Goal: Transaction & Acquisition: Purchase product/service

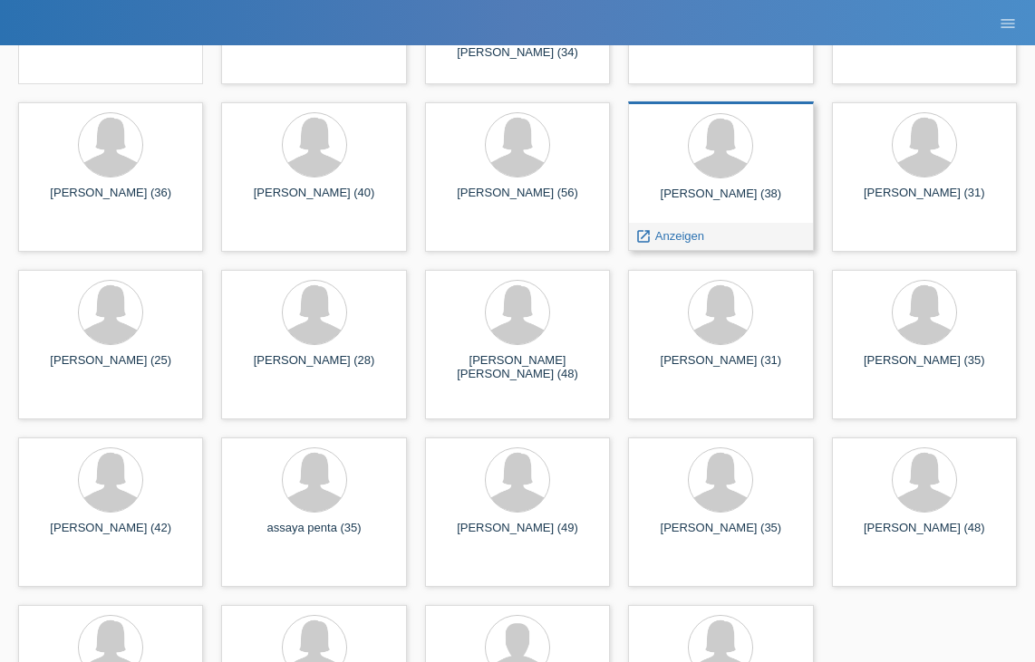
scroll to position [256, 0]
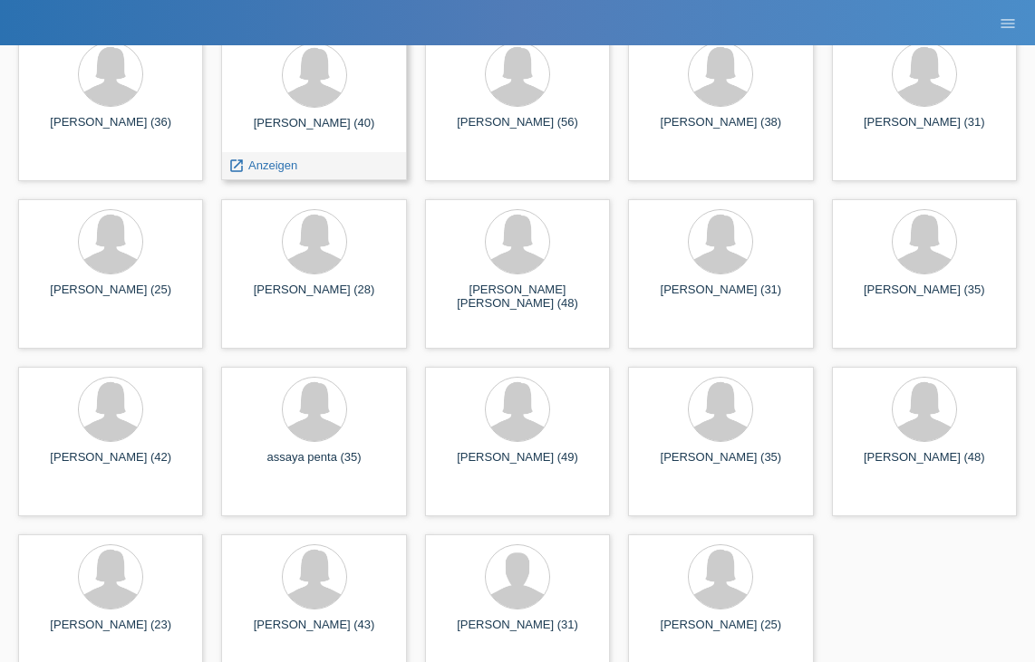
click at [335, 112] on div "[PERSON_NAME] (40) launch Anzeigen" at bounding box center [313, 106] width 185 height 150
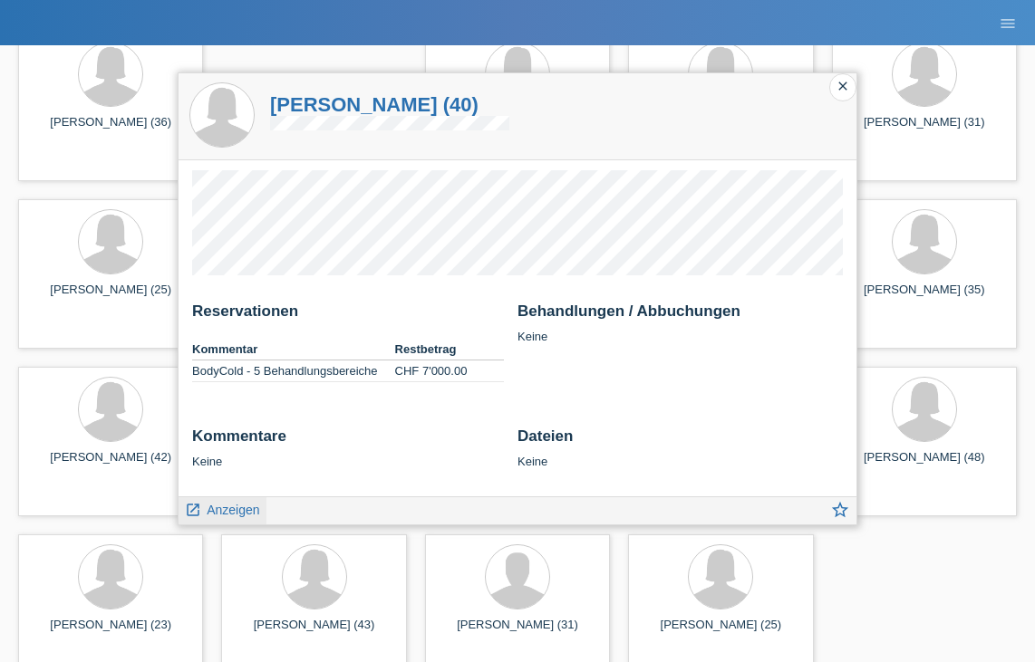
click at [225, 516] on span "Anzeigen" at bounding box center [233, 510] width 53 height 14
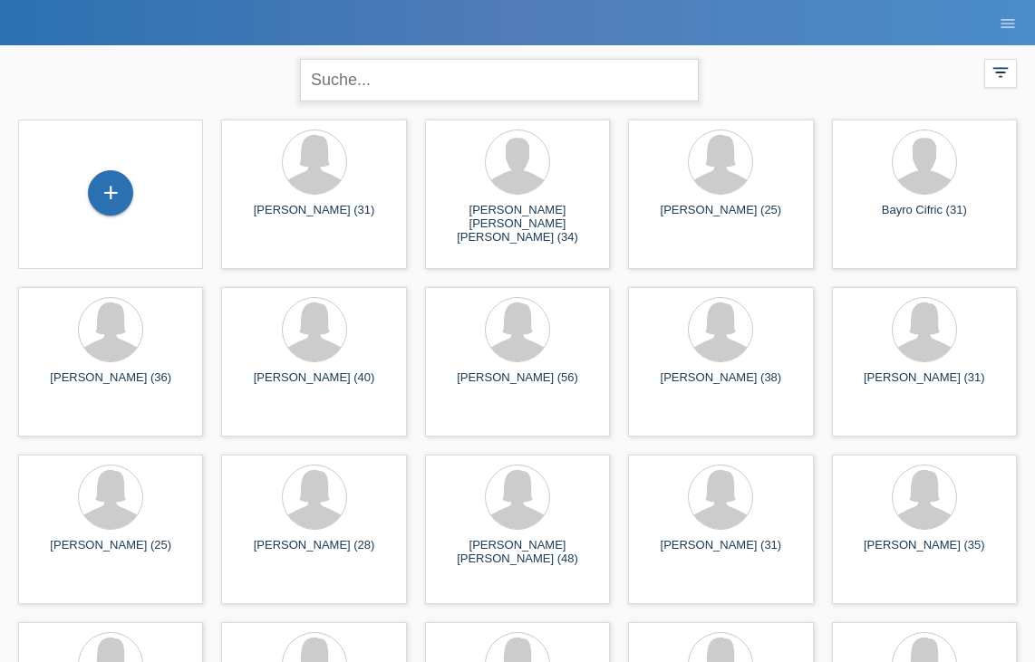
click at [544, 67] on input "text" at bounding box center [499, 80] width 399 height 43
type input "michel"
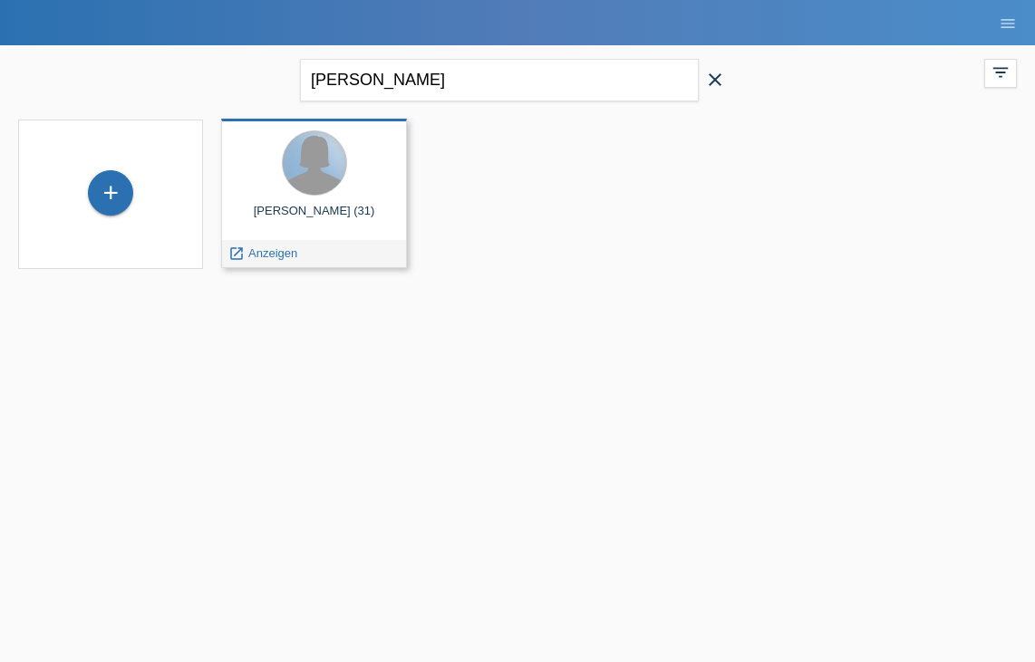
click at [321, 161] on div at bounding box center [314, 162] width 63 height 63
click at [320, 179] on div at bounding box center [314, 162] width 63 height 63
click at [339, 257] on div "launch Anzeigen" at bounding box center [313, 253] width 183 height 27
click at [288, 249] on span "Anzeigen" at bounding box center [272, 253] width 49 height 14
click at [288, 249] on div "Michele Martello (31) launch Anzeigen" at bounding box center [313, 194] width 185 height 150
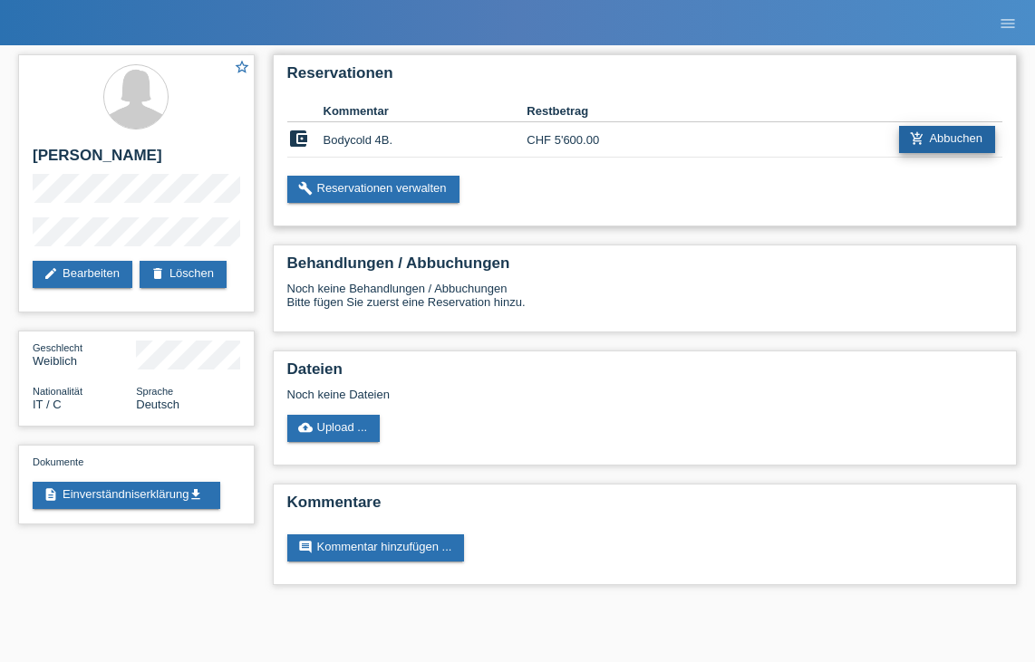
click at [967, 133] on link "add_shopping_cart Abbuchen" at bounding box center [947, 139] width 96 height 27
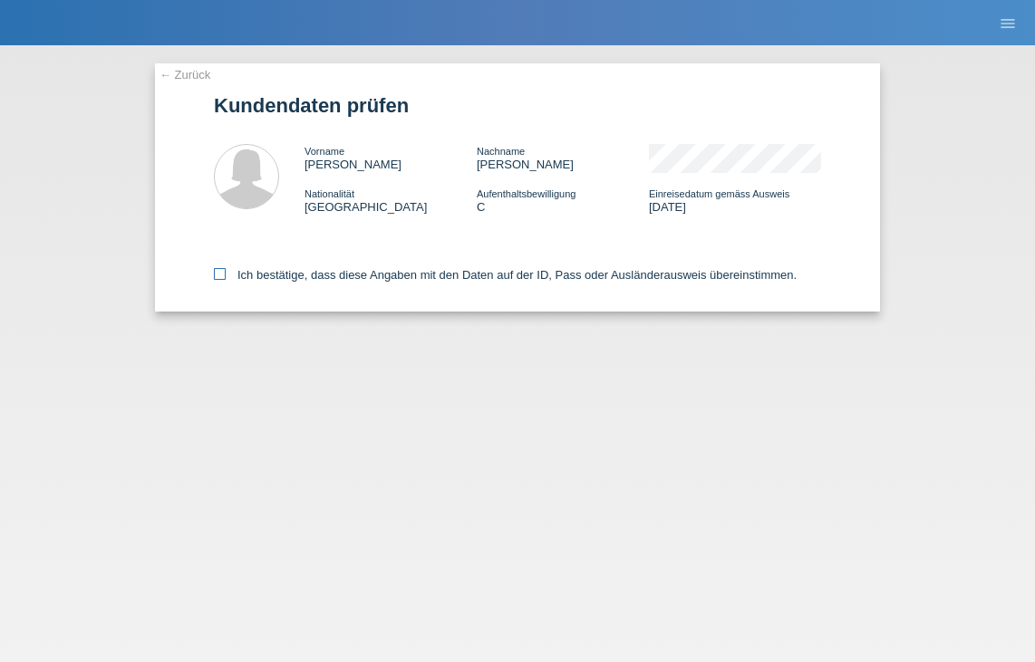
click at [220, 282] on label "Ich bestätige, dass diese Angaben mit den Daten auf der ID, Pass oder Ausländer…" at bounding box center [505, 275] width 583 height 14
click at [220, 280] on input "Ich bestätige, dass diese Angaben mit den Daten auf der ID, Pass oder Ausländer…" at bounding box center [220, 274] width 12 height 12
checkbox input "true"
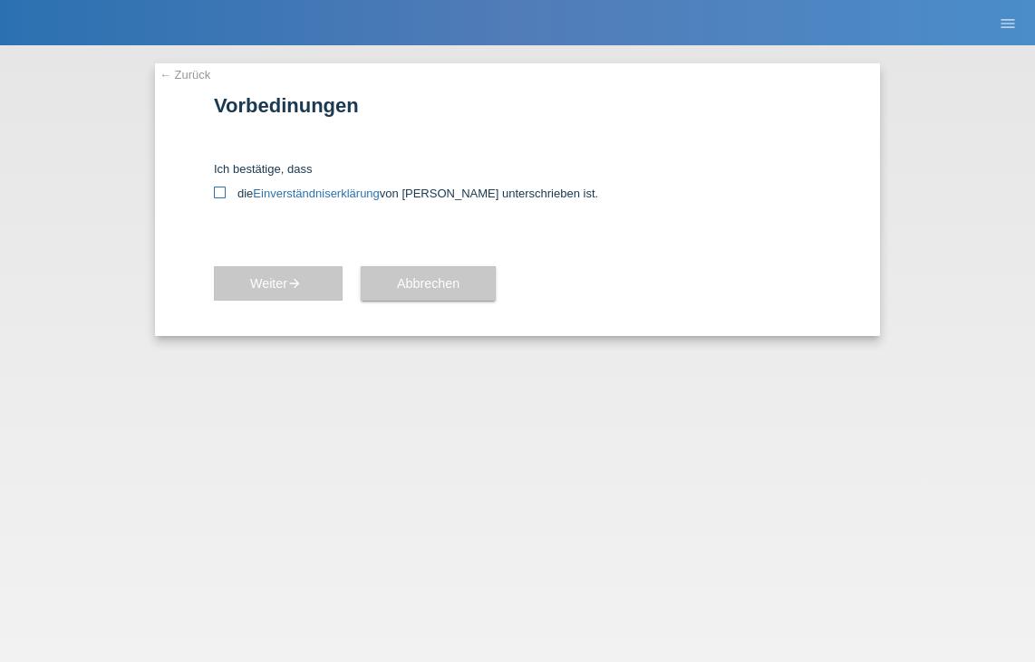
click at [220, 188] on icon at bounding box center [220, 193] width 12 height 12
click at [220, 188] on input "die Einverständniserklärung von der Kundin unterschrieben ist." at bounding box center [220, 193] width 12 height 12
checkbox input "true"
click at [313, 283] on button "Weiter arrow_forward" at bounding box center [278, 283] width 129 height 34
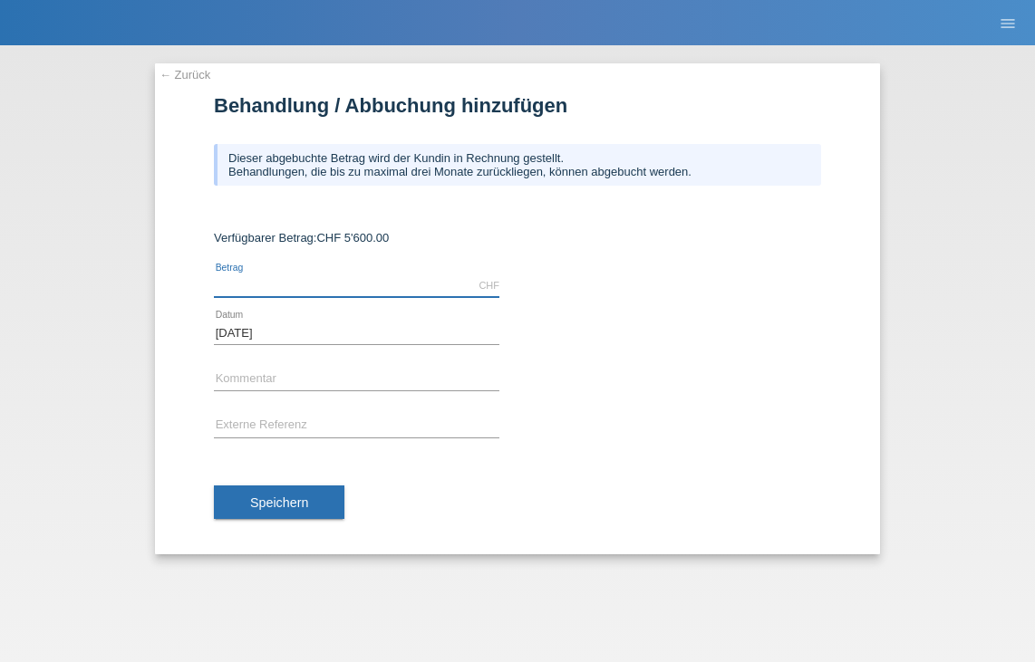
click at [313, 289] on input "text" at bounding box center [356, 286] width 285 height 23
type input "5600.00"
click at [279, 390] on input "text" at bounding box center [356, 380] width 285 height 23
click at [279, 390] on input "Bodycold 4 <b." at bounding box center [356, 380] width 285 height 23
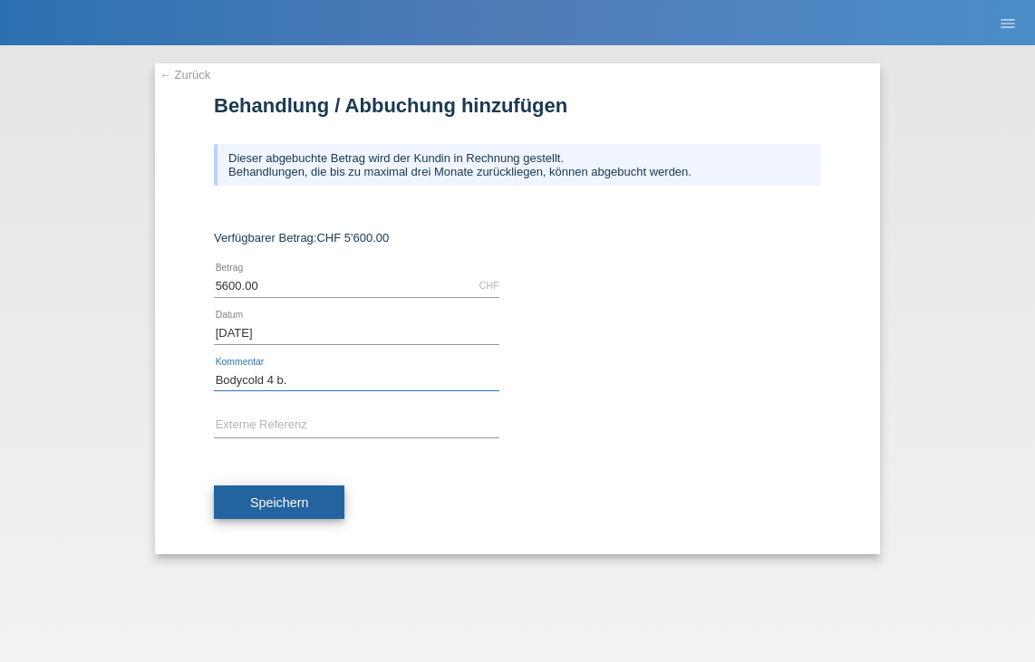
type input "Bodycold 4 b."
click at [236, 509] on button "Speichern" at bounding box center [279, 503] width 130 height 34
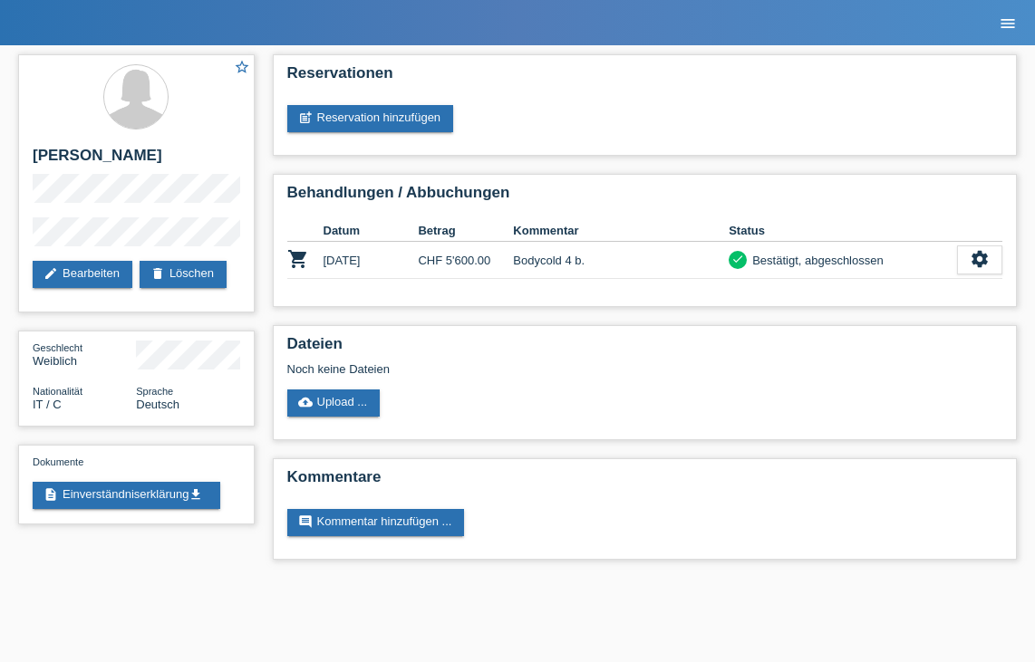
click at [1011, 26] on icon "menu" at bounding box center [1008, 23] width 18 height 18
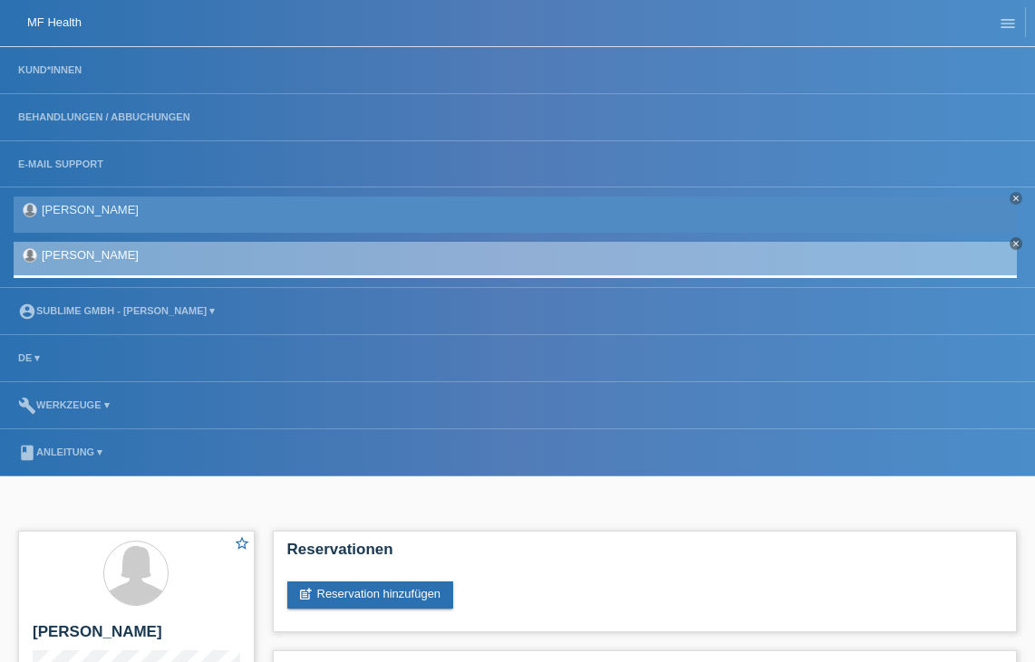
click at [113, 216] on link "[PERSON_NAME]" at bounding box center [90, 210] width 97 height 14
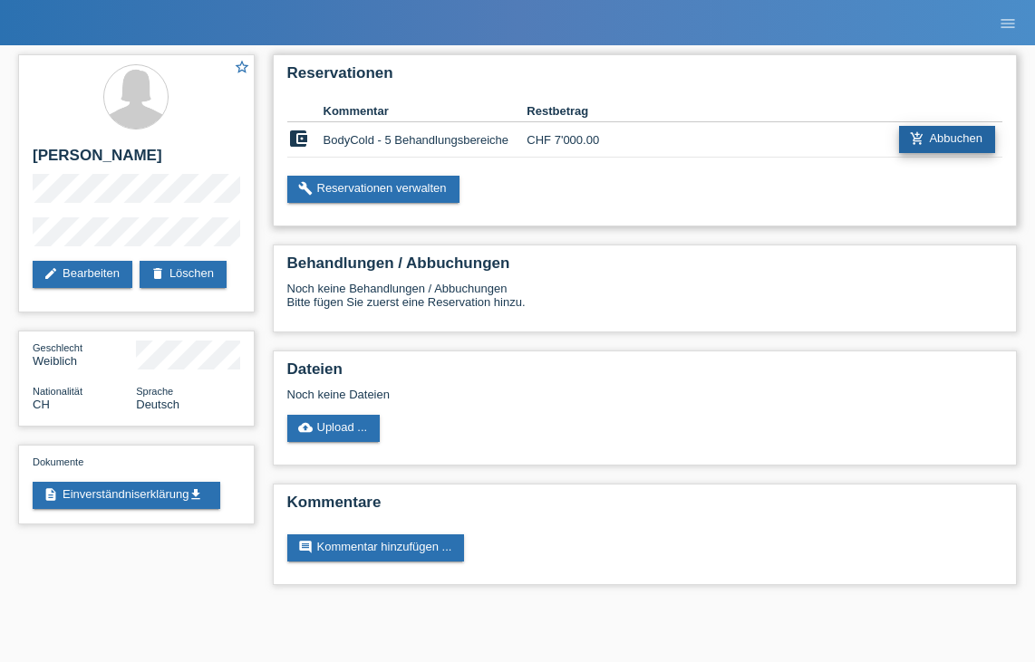
click at [955, 144] on link "add_shopping_cart Abbuchen" at bounding box center [947, 139] width 96 height 27
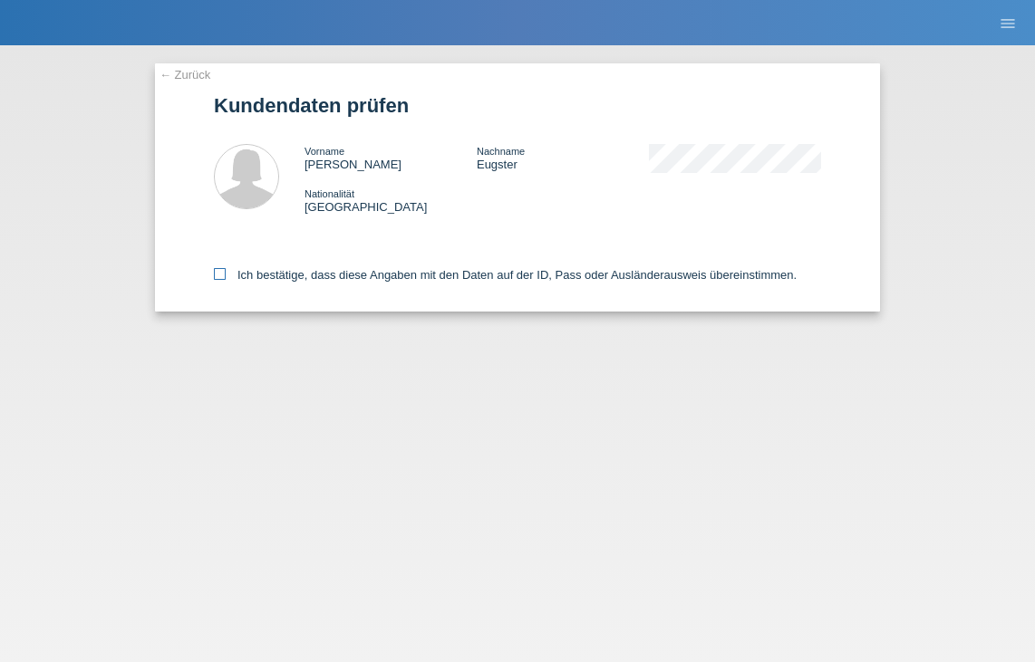
click at [218, 277] on icon at bounding box center [220, 274] width 12 height 12
click at [218, 277] on input "Ich bestätige, dass diese Angaben mit den Daten auf der ID, Pass oder Ausländer…" at bounding box center [220, 274] width 12 height 12
checkbox input "true"
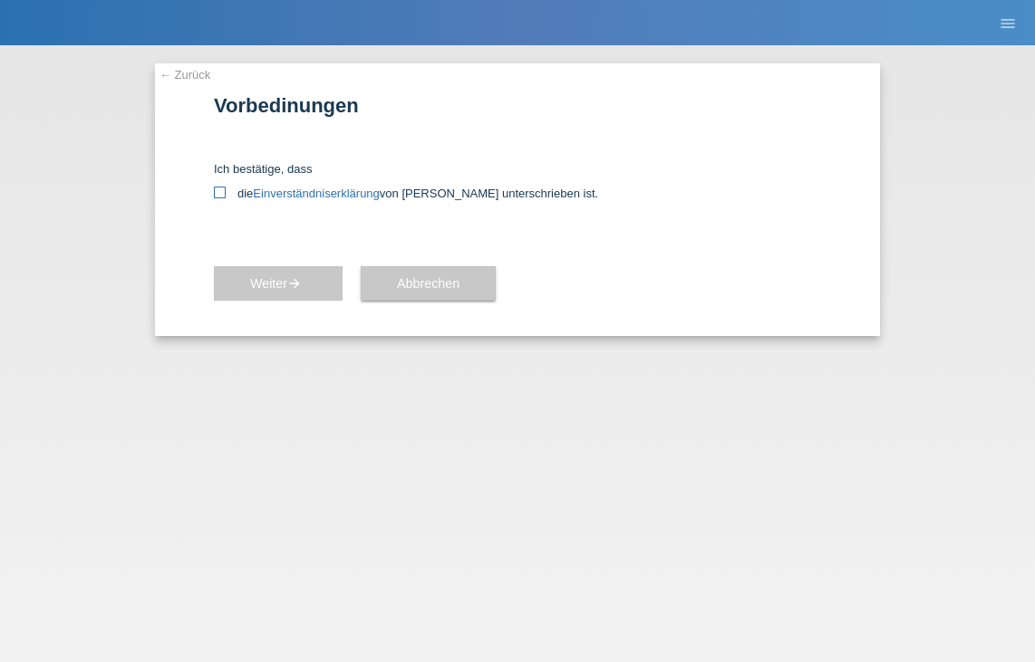
click at [220, 192] on icon at bounding box center [220, 193] width 12 height 12
click at [220, 192] on input "die Einverständniserklärung von der Kundin unterschrieben ist." at bounding box center [220, 193] width 12 height 12
checkbox input "true"
click at [320, 293] on button "Weiter arrow_forward" at bounding box center [278, 283] width 129 height 34
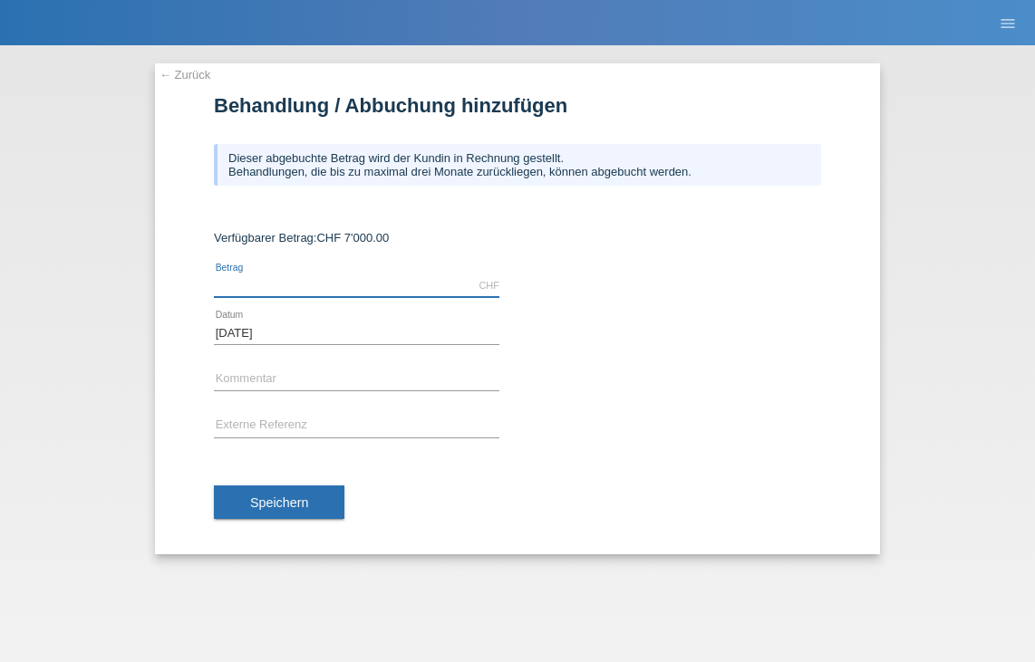
click at [320, 293] on input "text" at bounding box center [356, 286] width 285 height 23
type input "7000.00"
click at [303, 389] on input "text" at bounding box center [356, 380] width 285 height 23
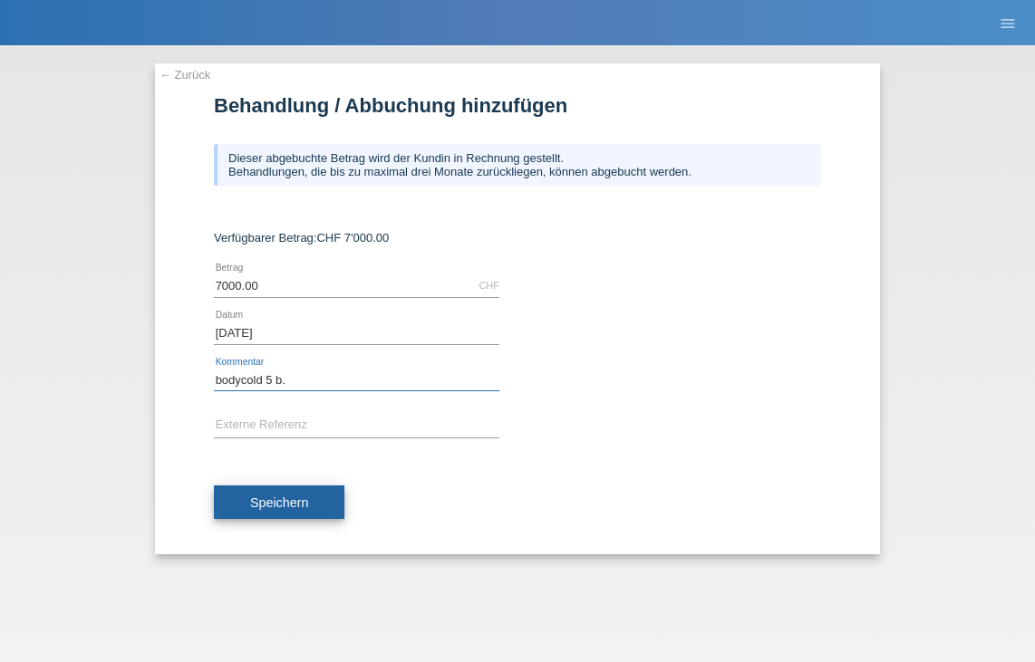
type input "bodycold 5 b."
click at [259, 498] on span "Speichern" at bounding box center [279, 503] width 58 height 14
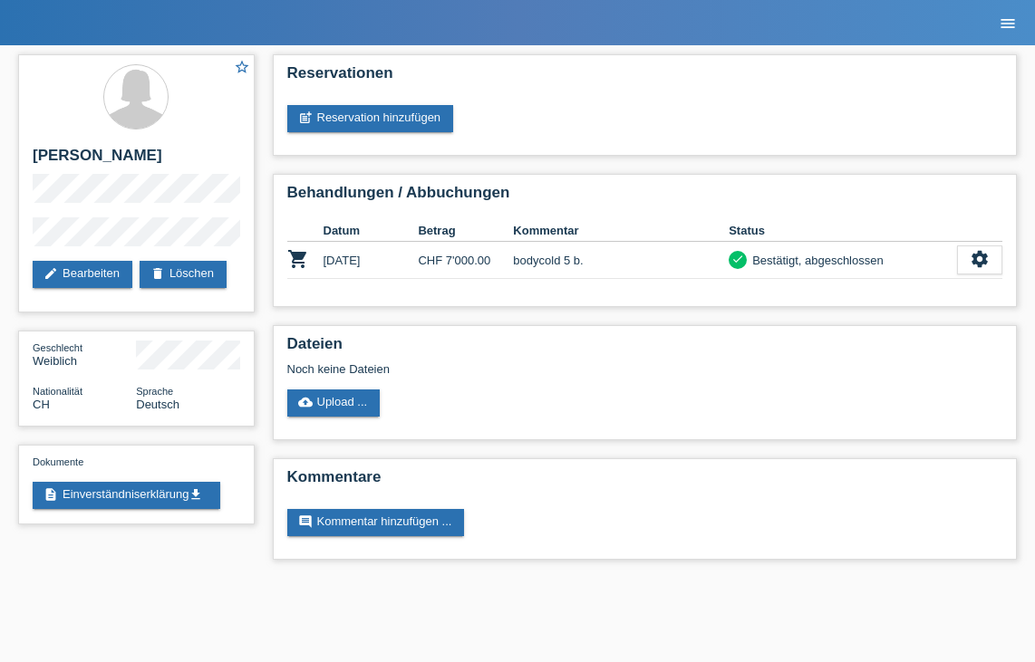
click at [1012, 22] on icon "menu" at bounding box center [1008, 23] width 18 height 18
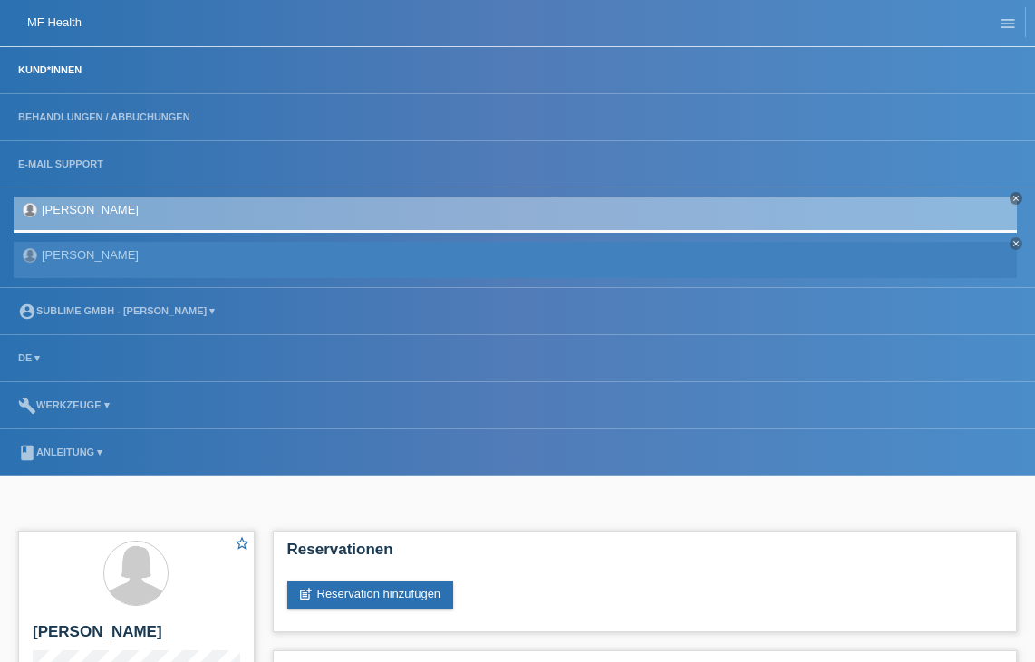
click at [76, 73] on link "Kund*innen" at bounding box center [50, 69] width 82 height 11
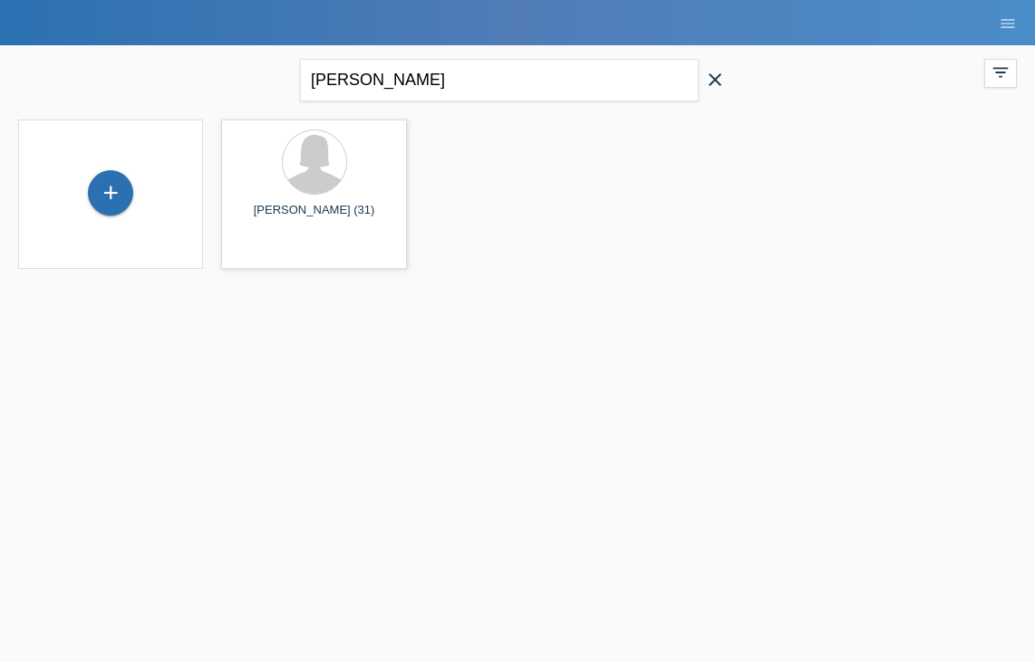
click at [709, 82] on icon "close" at bounding box center [715, 80] width 22 height 22
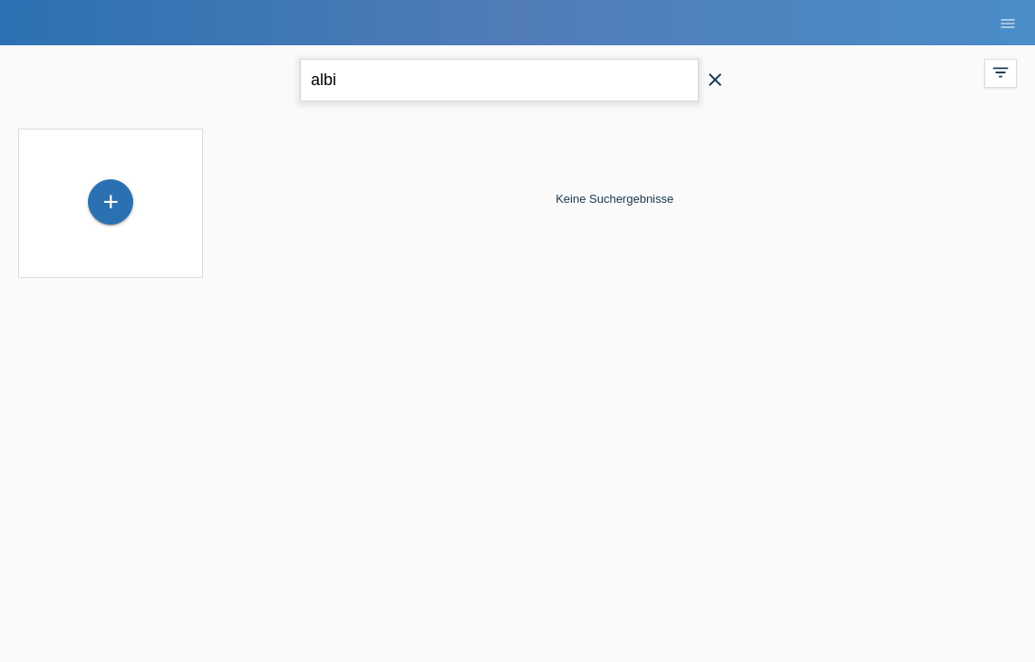
type input "albi"
click at [713, 78] on icon "close" at bounding box center [715, 80] width 22 height 22
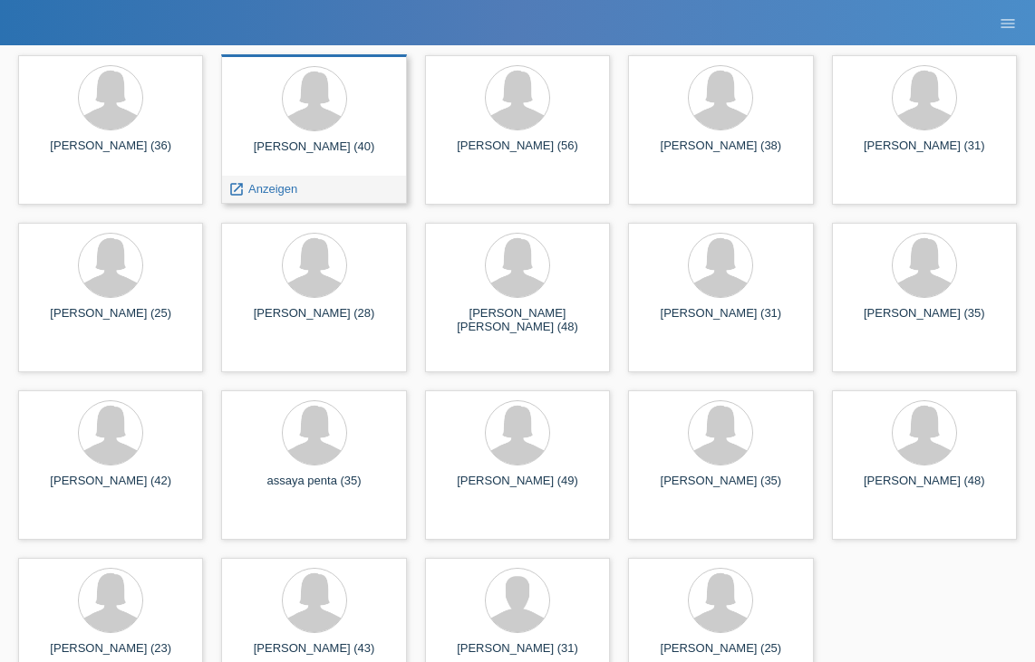
scroll to position [286, 0]
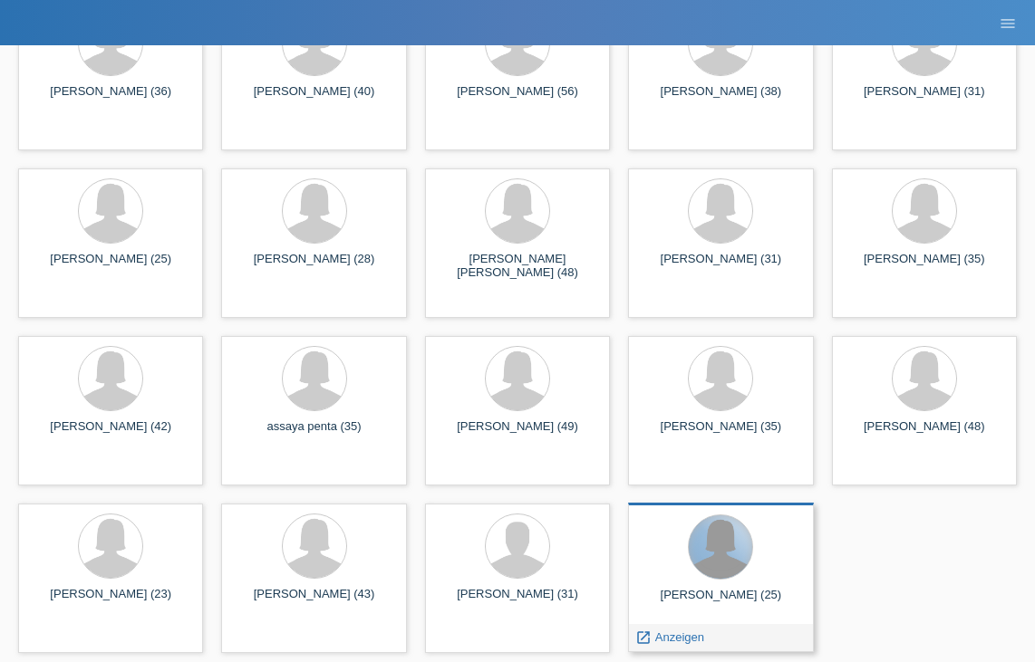
click at [704, 554] on div at bounding box center [720, 547] width 63 height 63
click at [704, 557] on div at bounding box center [720, 547] width 63 height 63
click at [701, 546] on div at bounding box center [720, 547] width 63 height 63
click at [693, 641] on span "Anzeigen" at bounding box center [679, 638] width 49 height 14
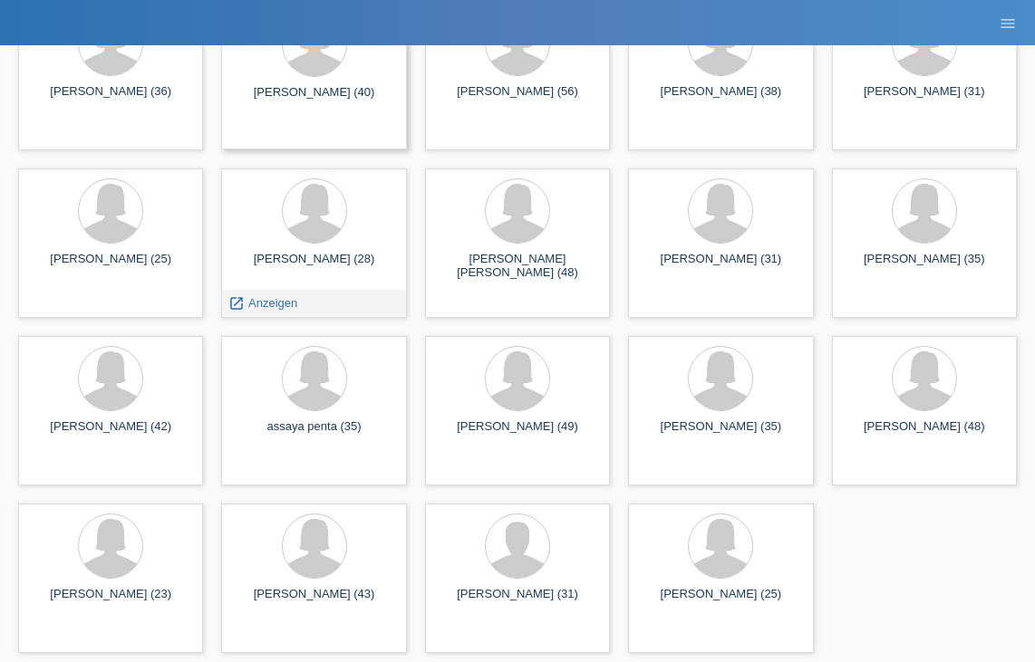
scroll to position [286, 0]
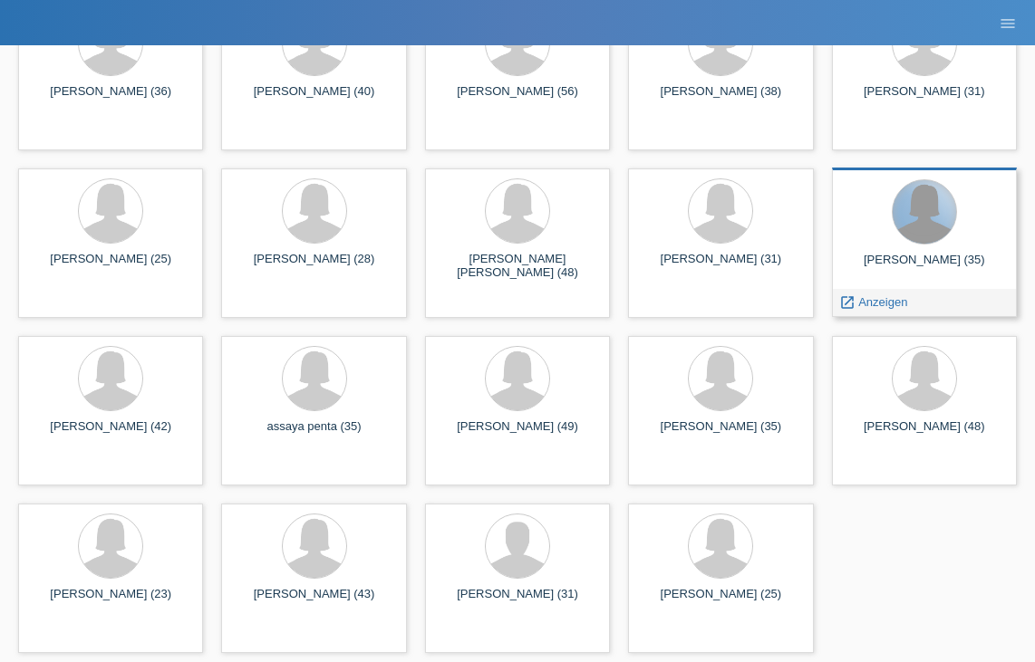
click at [943, 227] on div at bounding box center [924, 211] width 63 height 63
click at [943, 230] on div at bounding box center [924, 211] width 63 height 63
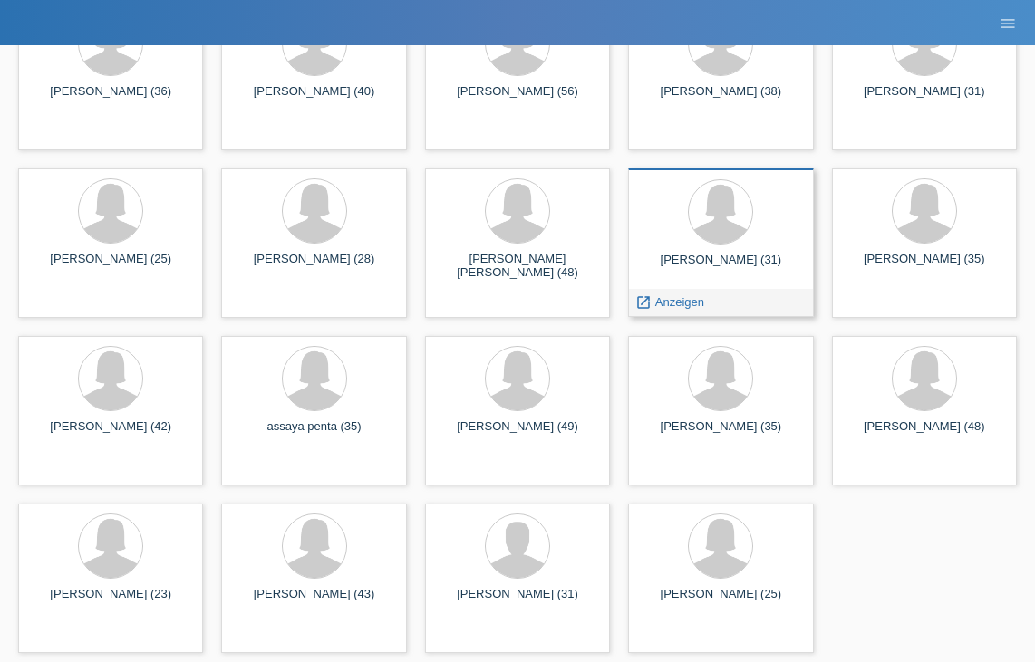
scroll to position [0, 0]
